Goal: Information Seeking & Learning: Find specific page/section

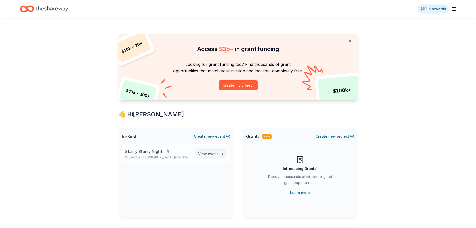
click at [208, 156] on span "View event" at bounding box center [208, 154] width 20 height 6
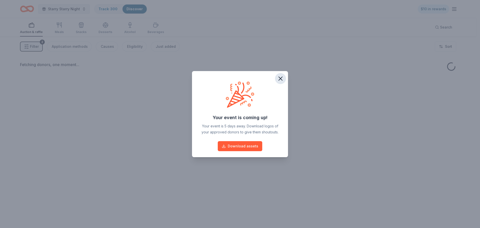
click at [282, 78] on icon "button" at bounding box center [280, 78] width 7 height 7
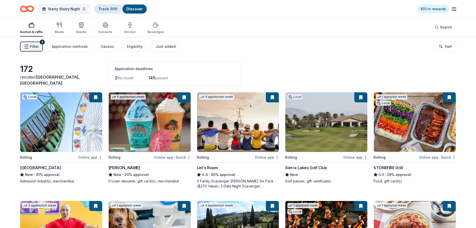
click at [101, 10] on link "Track · 300" at bounding box center [108, 9] width 19 height 4
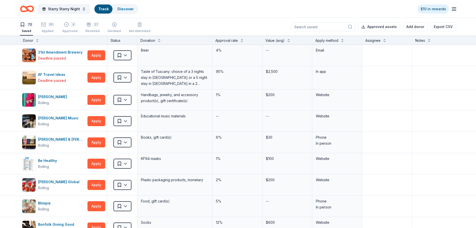
scroll to position [0, 0]
click at [45, 24] on icon "button" at bounding box center [43, 24] width 5 height 5
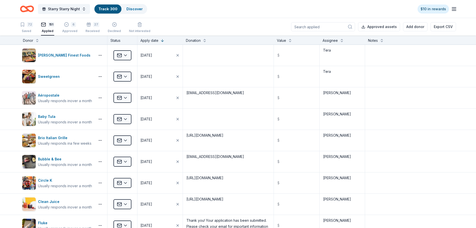
click at [326, 29] on input at bounding box center [323, 26] width 64 height 9
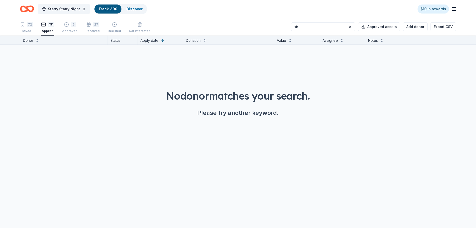
type input "s"
click at [326, 29] on input "alkers" at bounding box center [323, 26] width 64 height 9
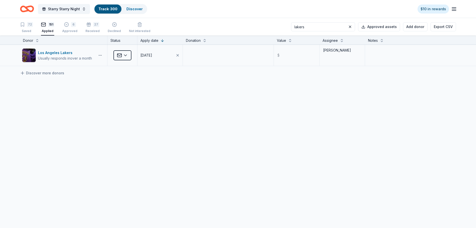
click at [58, 56] on div "Usually responds in over a month" at bounding box center [65, 58] width 54 height 5
click at [126, 51] on html "Starry Starry Night Track · 300 Discover $10 in rewards 72 Saved 151 Applied 6 …" at bounding box center [238, 114] width 476 height 228
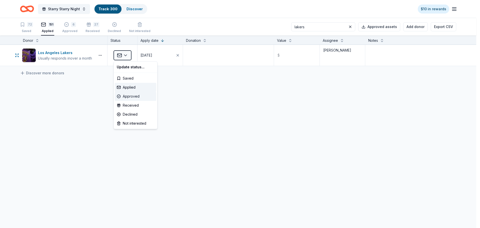
click at [130, 99] on div "Approved" at bounding box center [136, 96] width 42 height 9
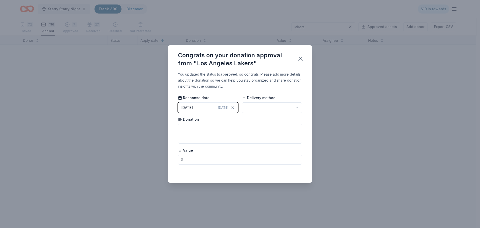
click at [193, 109] on div "09/22/2025" at bounding box center [187, 108] width 12 height 6
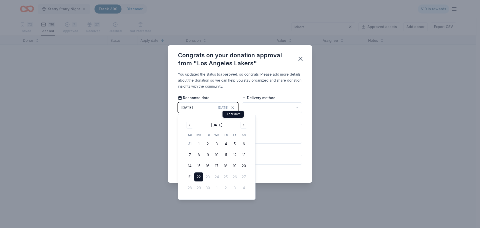
click at [246, 110] on html "Starry Starry Night Track · 300 Discover $10 in rewards 72 Saved 150 Applied 7 …" at bounding box center [240, 114] width 480 height 228
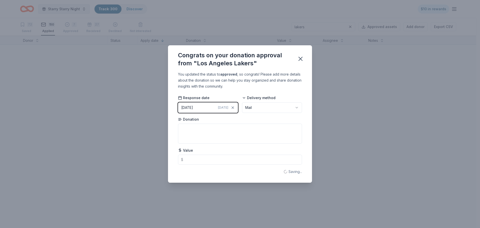
click at [193, 109] on div "09/22/2025" at bounding box center [187, 108] width 12 height 6
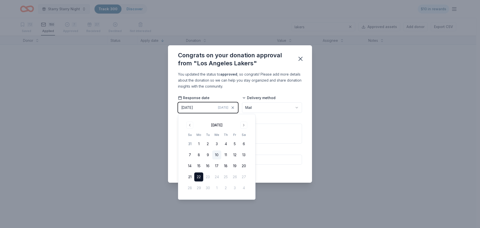
click at [216, 153] on button "10" at bounding box center [216, 154] width 9 height 9
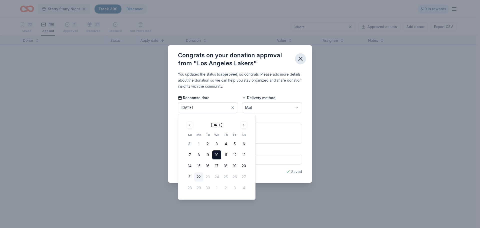
click at [301, 62] on icon "button" at bounding box center [300, 58] width 7 height 7
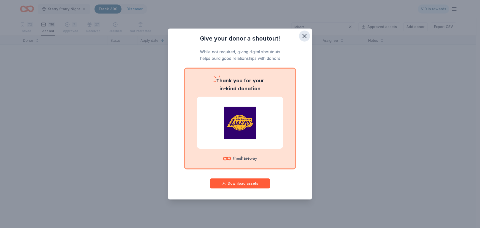
click at [304, 36] on icon "button" at bounding box center [305, 36] width 4 height 4
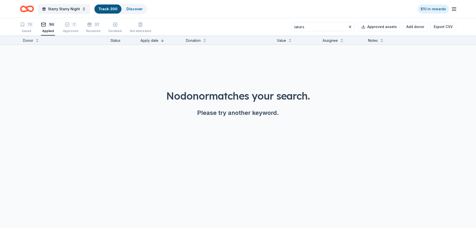
click at [46, 24] on div "150" at bounding box center [48, 24] width 14 height 5
click at [63, 24] on div "7" at bounding box center [70, 21] width 15 height 5
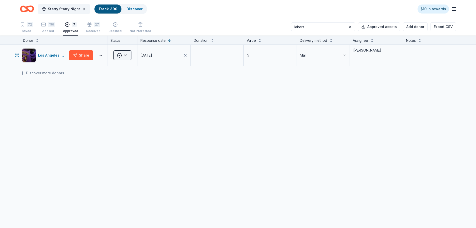
click at [123, 55] on html "Starry Starry Night Track · 300 Discover $10 in rewards 72 Saved 150 Applied 7 …" at bounding box center [238, 114] width 476 height 228
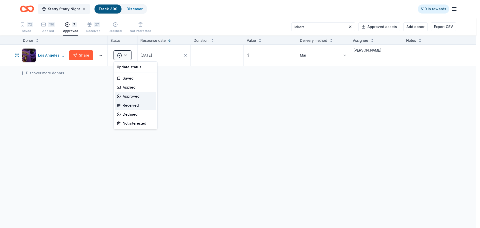
click at [128, 108] on div "Received" at bounding box center [136, 105] width 42 height 9
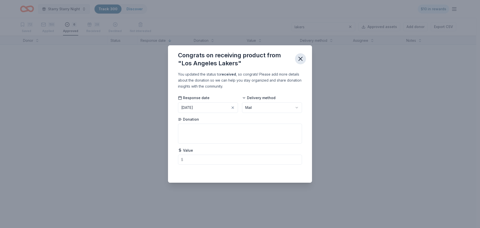
click at [301, 62] on icon "button" at bounding box center [300, 58] width 7 height 7
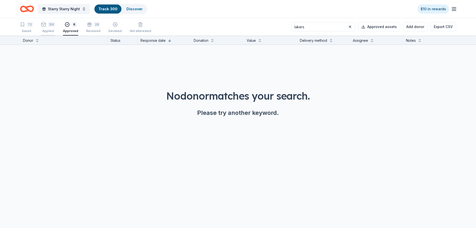
click at [49, 27] on div "150 Applied" at bounding box center [48, 27] width 14 height 11
click at [47, 26] on div "150" at bounding box center [48, 24] width 14 height 5
click at [309, 30] on input "lakers" at bounding box center [323, 26] width 64 height 9
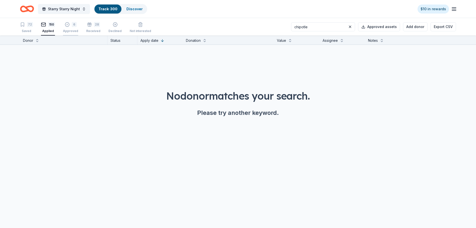
click at [70, 28] on div "6 Approved" at bounding box center [70, 24] width 15 height 11
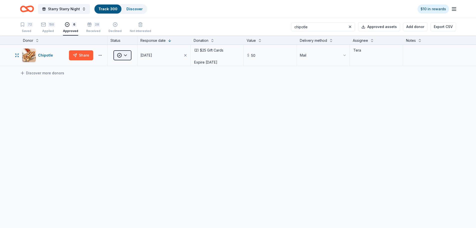
click at [116, 56] on html "Starry Starry Night Track · 300 Discover $10 in rewards 72 Saved 150 Applied 6 …" at bounding box center [238, 114] width 476 height 228
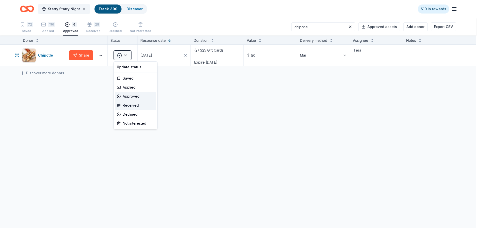
click at [130, 104] on div "Received" at bounding box center [136, 105] width 42 height 9
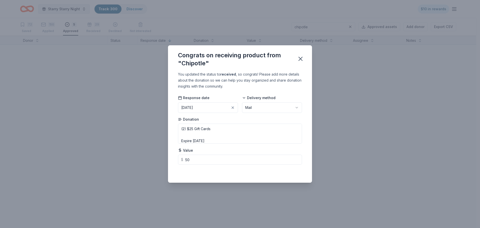
click at [205, 107] on button "09/02/2025" at bounding box center [208, 107] width 60 height 11
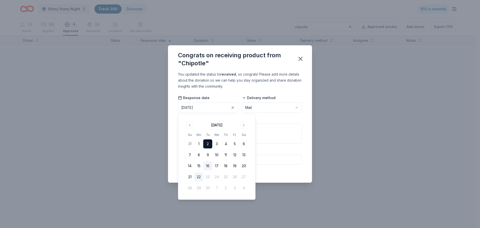
click at [208, 166] on button "16" at bounding box center [207, 165] width 9 height 9
click at [299, 60] on icon "button" at bounding box center [301, 59] width 4 height 4
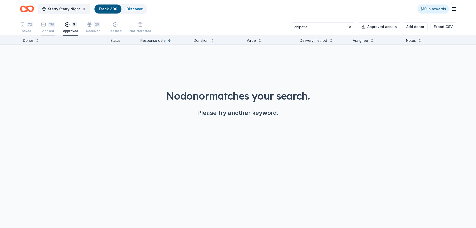
click at [45, 30] on div "Applied" at bounding box center [48, 31] width 14 height 4
click at [311, 26] on input "chipotle" at bounding box center [323, 26] width 64 height 9
click at [305, 28] on input "RA Sushi" at bounding box center [323, 26] width 64 height 9
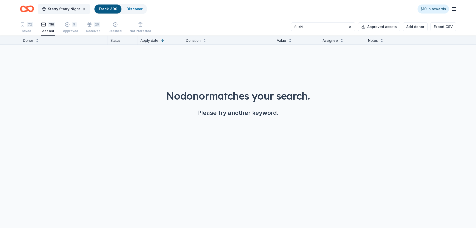
click at [317, 27] on input "Sushi" at bounding box center [323, 26] width 64 height 9
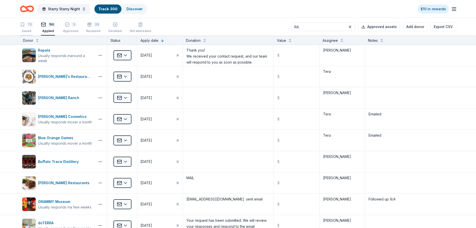
type input "RA"
click at [28, 25] on div "72" at bounding box center [30, 24] width 6 height 5
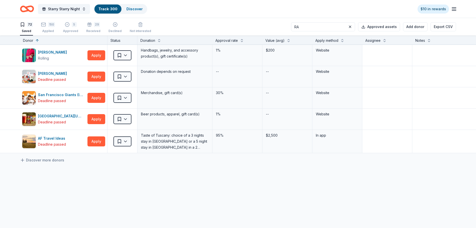
click at [317, 29] on input "RA" at bounding box center [323, 26] width 64 height 9
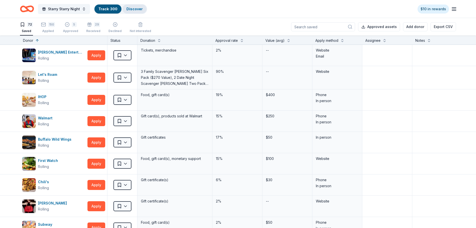
click at [128, 12] on div "Discover" at bounding box center [135, 9] width 24 height 9
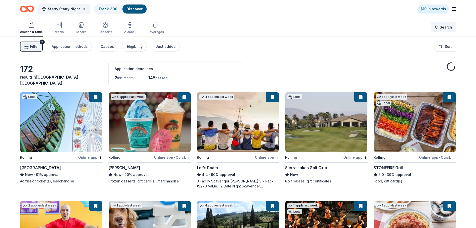
click at [444, 27] on span "Search" at bounding box center [446, 27] width 12 height 6
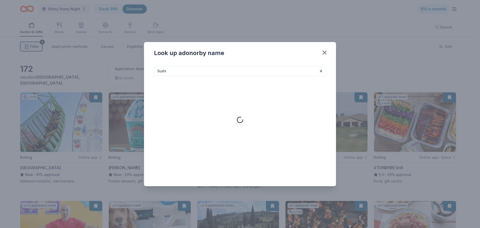
type input "Sushi"
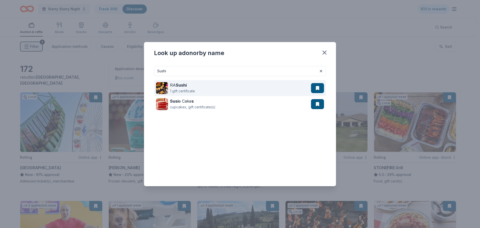
click at [191, 86] on div "RA Sushi" at bounding box center [182, 85] width 25 height 6
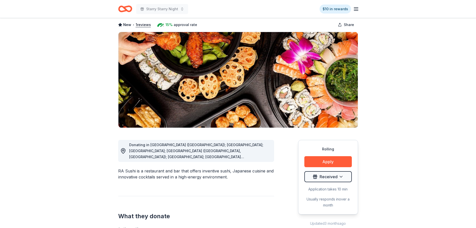
scroll to position [50, 0]
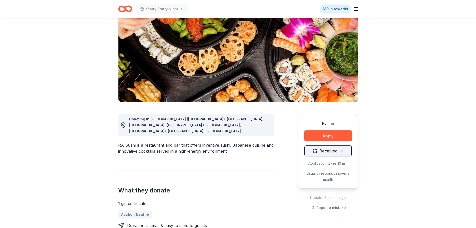
click at [321, 154] on html "Starry Starry Night $10 in rewards Rolling Share RA Sushi New • 1 reviews 15% a…" at bounding box center [238, 64] width 476 height 228
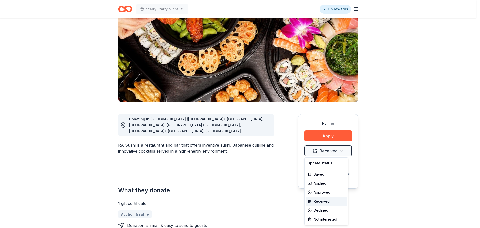
click at [318, 201] on div "Received" at bounding box center [327, 201] width 42 height 9
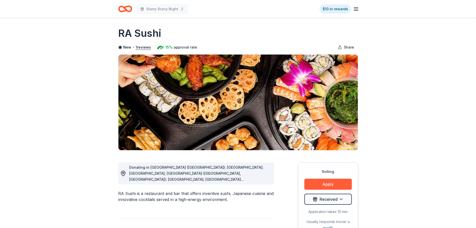
scroll to position [0, 0]
